Goal: Task Accomplishment & Management: Manage account settings

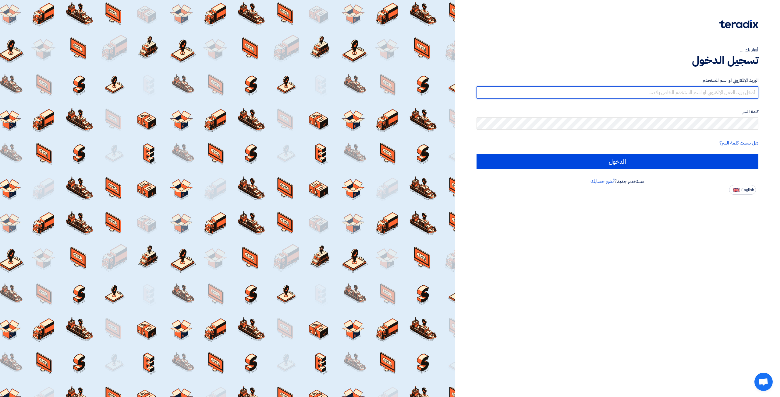
click at [592, 91] on input "text" at bounding box center [617, 92] width 282 height 12
type input "[EMAIL_ADDRESS][DOMAIN_NAME]"
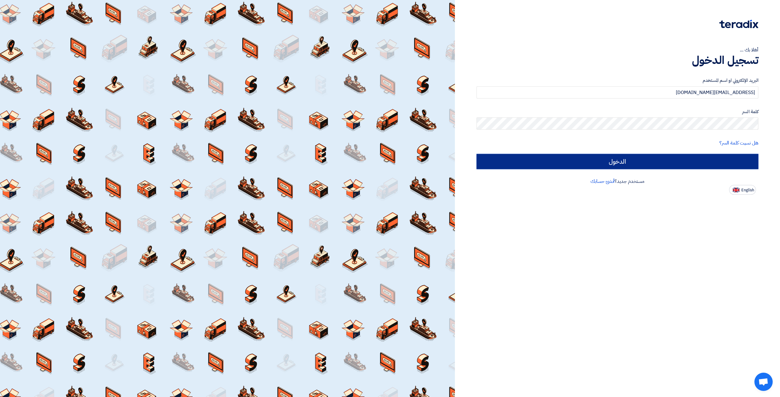
click at [587, 164] on input "الدخول" at bounding box center [617, 161] width 282 height 15
type input "Sign in"
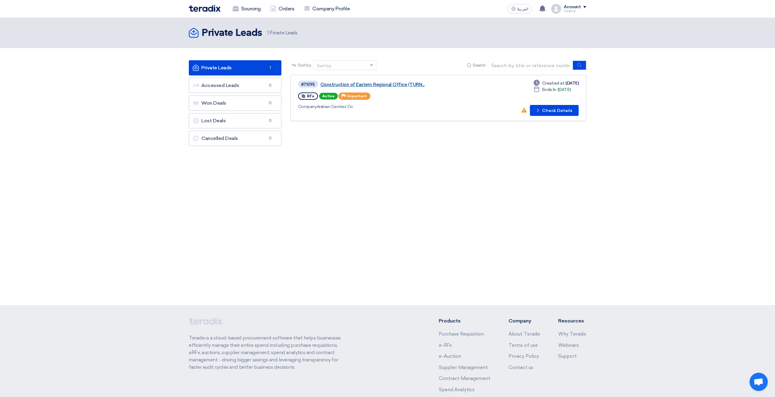
click at [411, 83] on link "Construction of Eastern Regional Office (TURN..." at bounding box center [396, 84] width 152 height 5
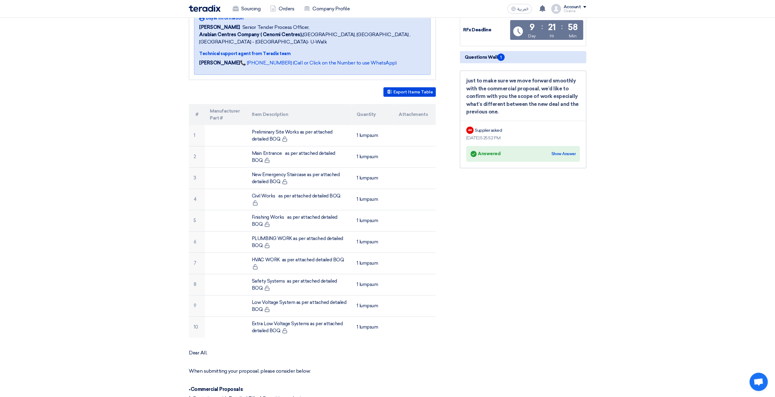
scroll to position [122, 0]
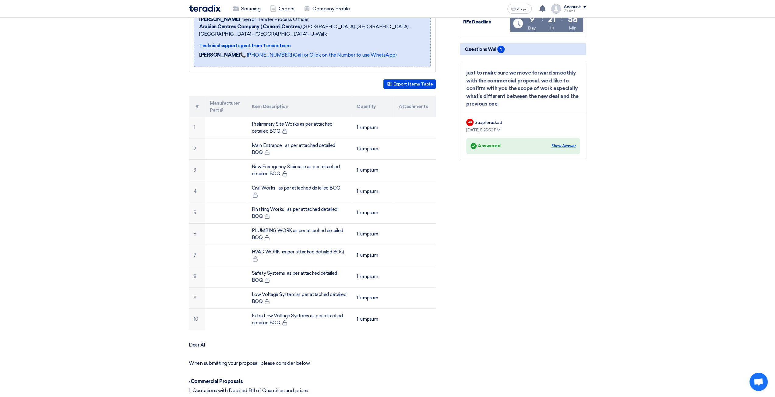
click at [563, 143] on div "Show Answer" at bounding box center [563, 146] width 24 height 6
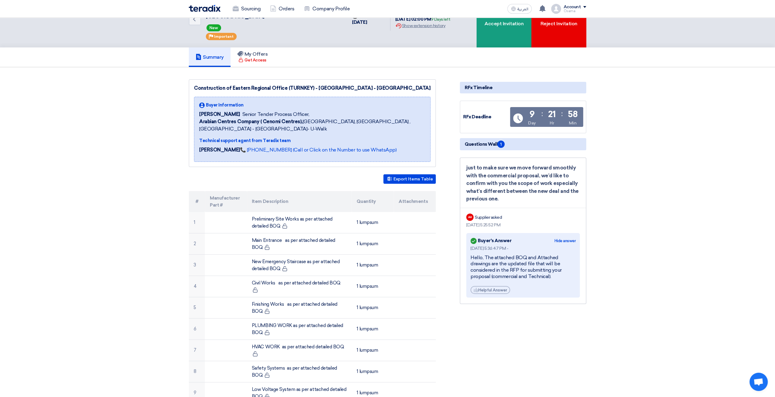
scroll to position [0, 0]
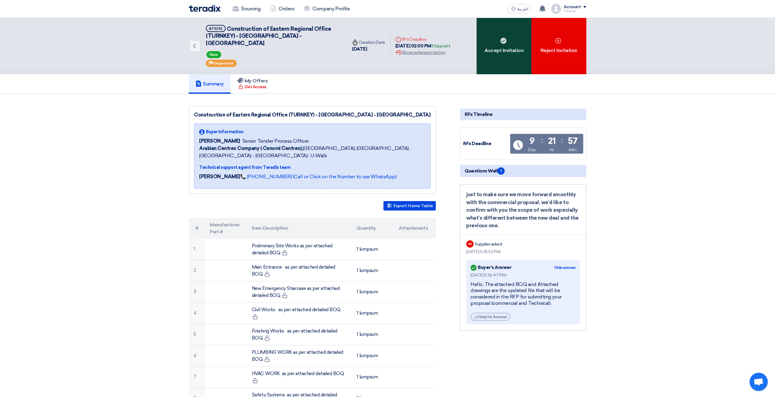
click at [504, 39] on use at bounding box center [503, 41] width 6 height 6
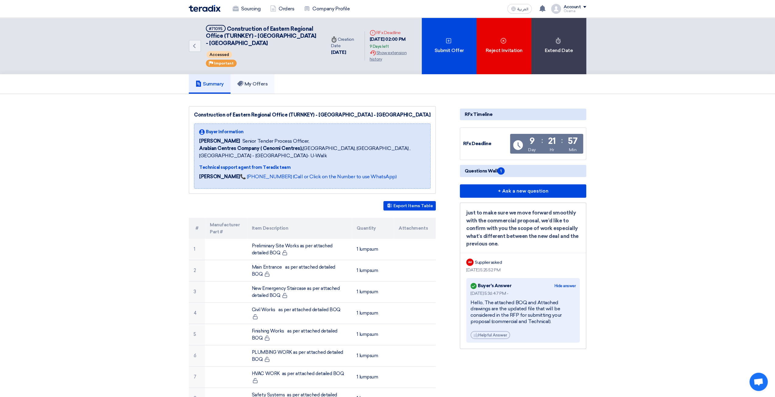
click at [259, 83] on h5 "My Offers" at bounding box center [252, 84] width 31 height 6
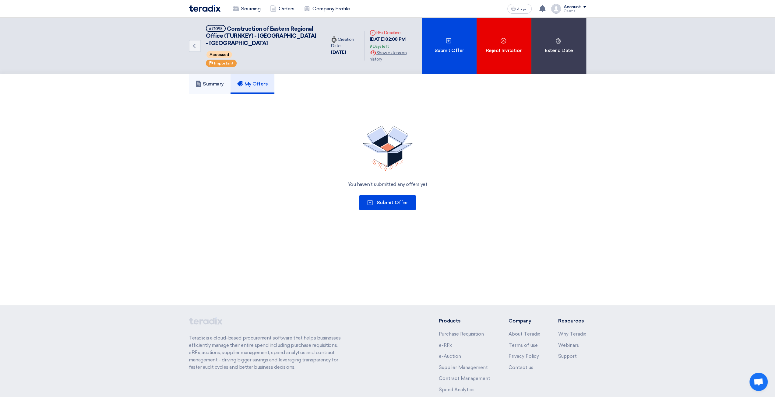
click at [220, 84] on h5 "Summary" at bounding box center [210, 84] width 28 height 6
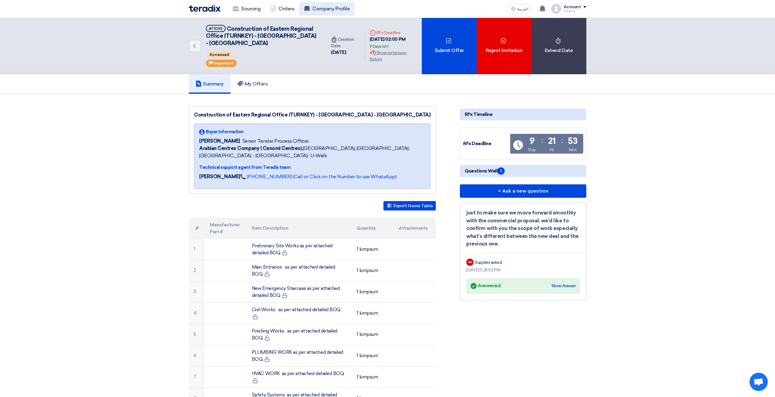
click at [323, 5] on link "Company Profile" at bounding box center [326, 8] width 55 height 13
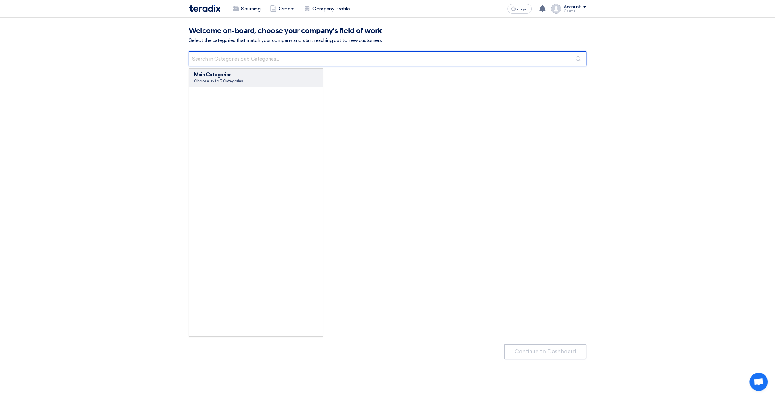
click at [234, 59] on input "text" at bounding box center [387, 58] width 397 height 15
type input "ي"
type input "ب"
type input "f"
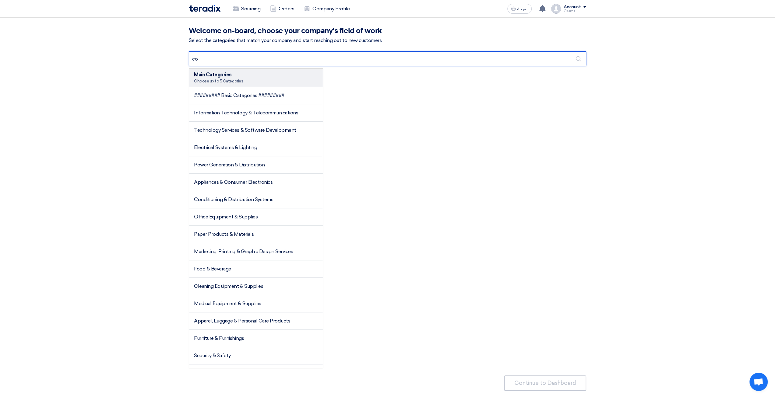
type input "c"
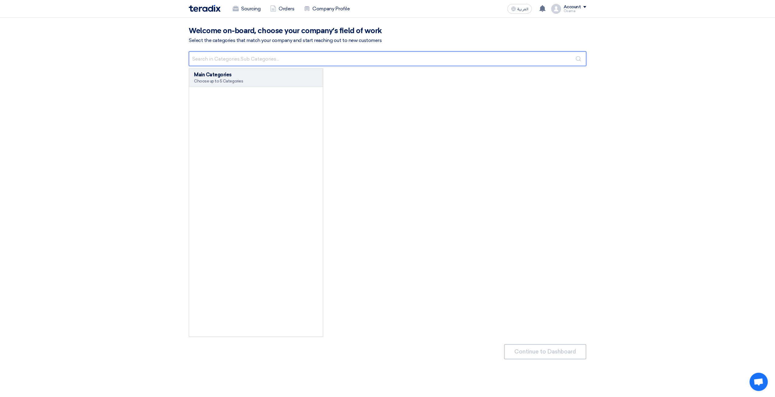
type input "d"
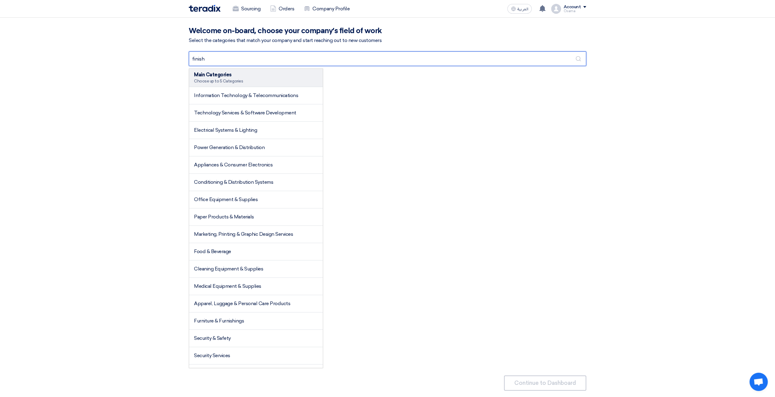
click at [247, 56] on input "finish" at bounding box center [387, 58] width 397 height 15
type input "basic"
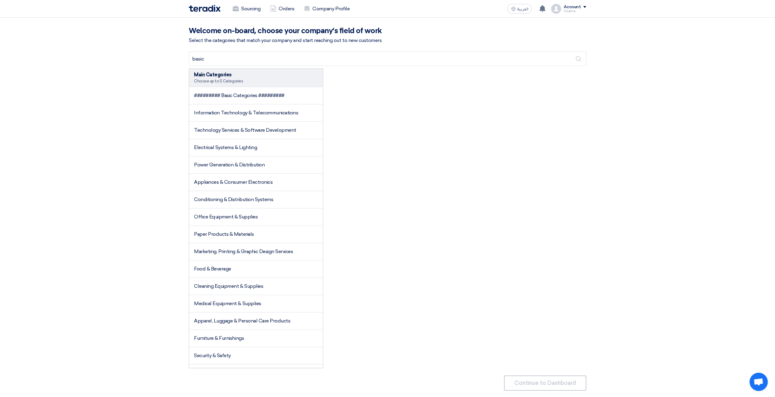
click at [238, 94] on span "######### Basic Categories #########" at bounding box center [239, 96] width 90 height 6
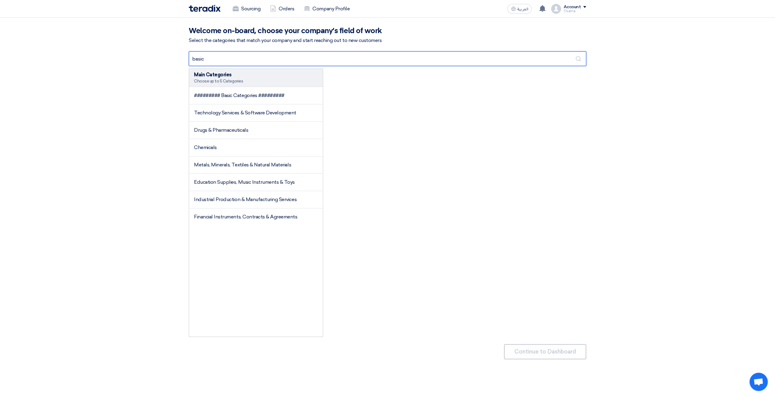
click at [216, 59] on input "basic" at bounding box center [387, 58] width 397 height 15
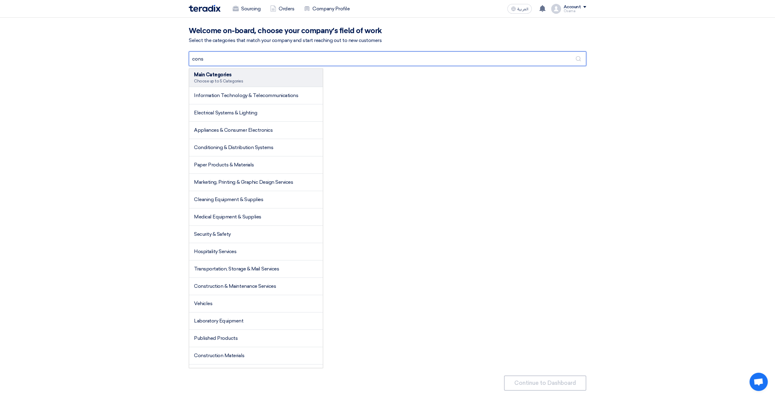
click at [214, 57] on input "cons" at bounding box center [387, 58] width 397 height 15
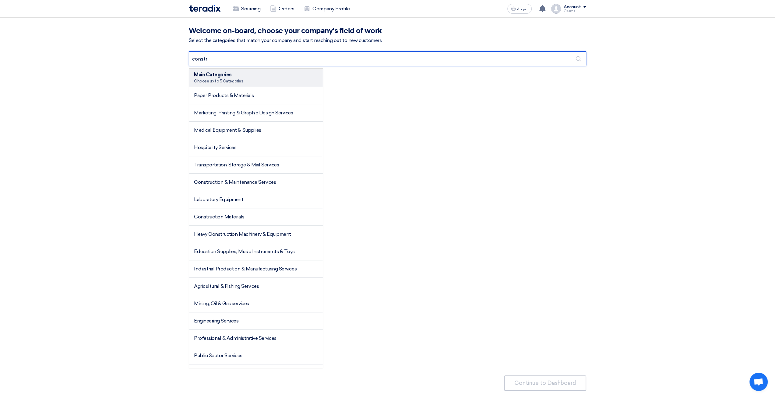
type input "constr"
